Goal: Entertainment & Leisure: Consume media (video, audio)

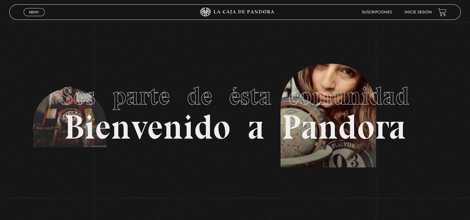
click at [423, 12] on link "Inicie sesión" at bounding box center [417, 13] width 27 height 4
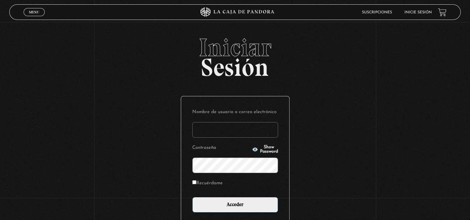
type input "sonia16_arias@hotmail.com"
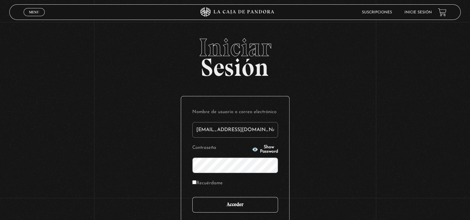
click at [241, 208] on input "Acceder" at bounding box center [235, 205] width 86 height 16
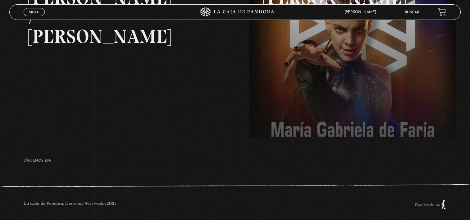
scroll to position [141, 0]
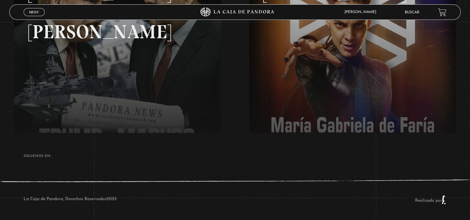
click at [34, 17] on div "Menu Cerrar" at bounding box center [94, 12] width 141 height 15
click at [32, 11] on span "Menu" at bounding box center [34, 12] width 10 height 4
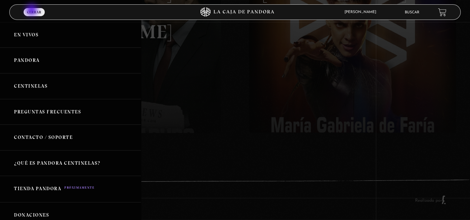
click at [29, 83] on link "Centinelas" at bounding box center [70, 86] width 141 height 26
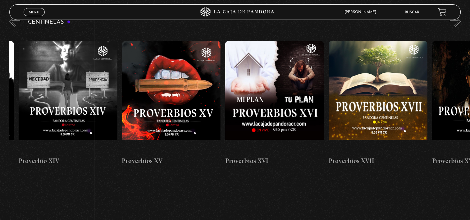
scroll to position [0, 1643]
click at [268, 108] on figure at bounding box center [274, 97] width 99 height 112
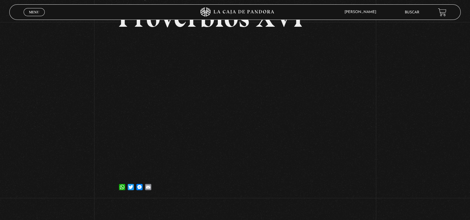
scroll to position [55, 0]
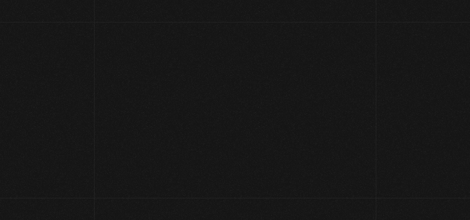
scroll to position [55, 0]
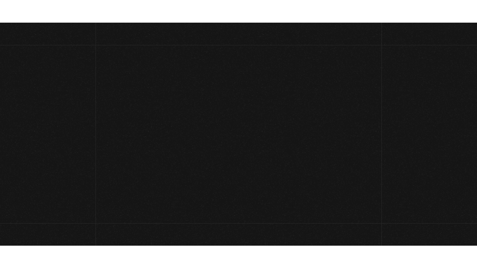
scroll to position [55, 0]
